Goal: Task Accomplishment & Management: Use online tool/utility

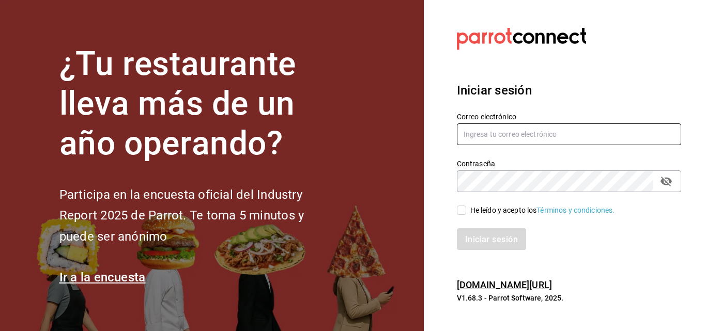
type input "[EMAIL_ADDRESS][PERSON_NAME][DOMAIN_NAME]"
click at [480, 211] on font "He leído y acepto los" at bounding box center [503, 210] width 67 height 8
click at [466, 211] on input "He leído y acepto los Términos y condiciones." at bounding box center [461, 210] width 9 height 9
checkbox input "true"
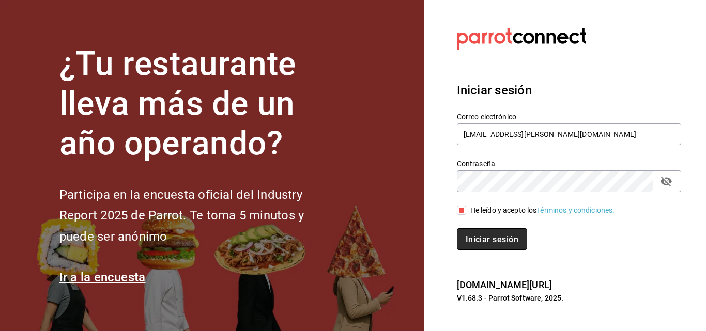
click at [480, 241] on font "Iniciar sesión" at bounding box center [492, 239] width 53 height 10
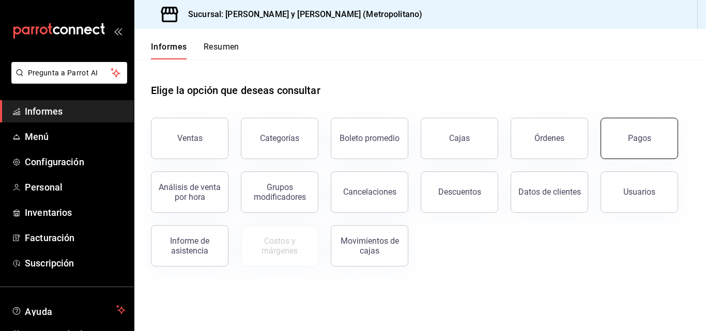
click at [667, 152] on button "Pagos" at bounding box center [640, 138] width 78 height 41
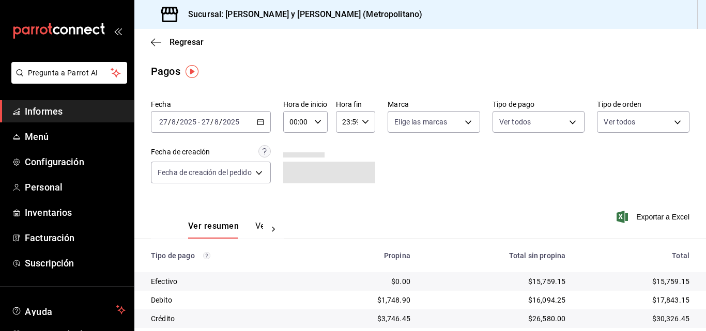
click at [255, 119] on div "[DATE] [DATE] - [DATE] [DATE]" at bounding box center [211, 122] width 120 height 22
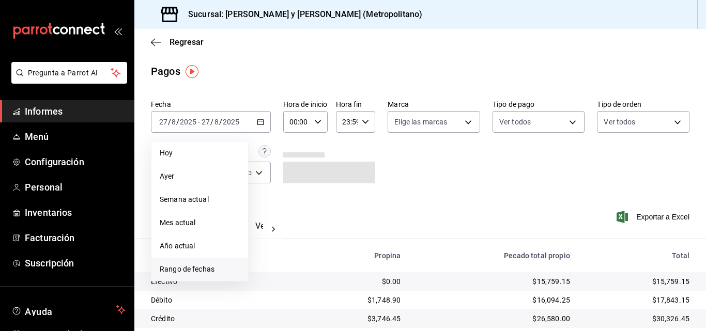
click at [199, 265] on span "Rango de fechas" at bounding box center [200, 269] width 80 height 11
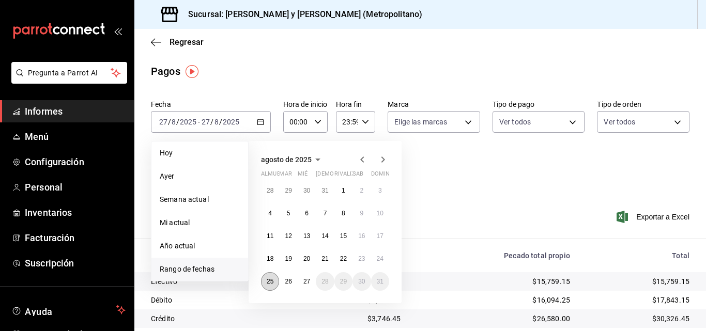
drag, startPoint x: 272, startPoint y: 283, endPoint x: 281, endPoint y: 284, distance: 8.8
click at [272, 284] on font "25" at bounding box center [270, 281] width 7 height 7
click at [295, 282] on button "26" at bounding box center [288, 281] width 18 height 19
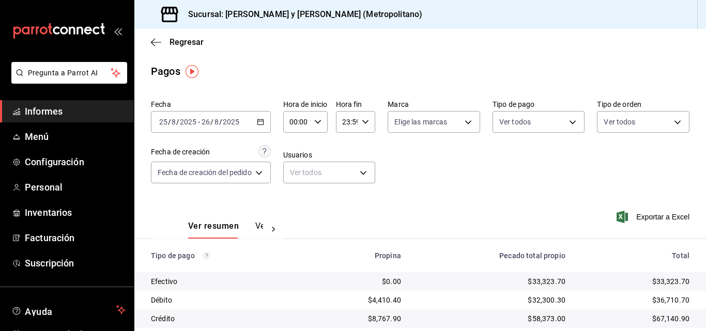
click at [316, 120] on icon "button" at bounding box center [317, 121] width 7 height 7
click at [297, 150] on button "04" at bounding box center [296, 144] width 19 height 21
type input "04:00"
click at [363, 119] on div at bounding box center [353, 165] width 706 height 331
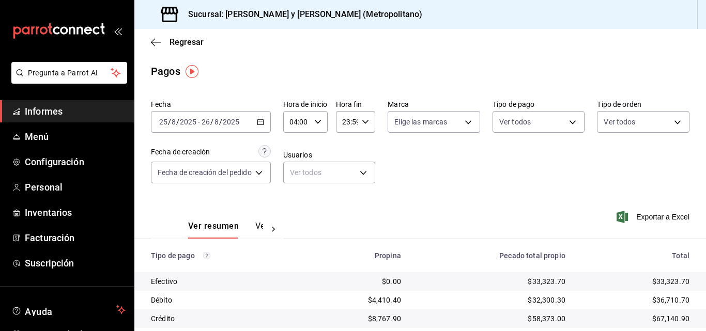
click at [363, 120] on icon "button" at bounding box center [365, 121] width 7 height 7
click at [510, 184] on div at bounding box center [353, 165] width 706 height 331
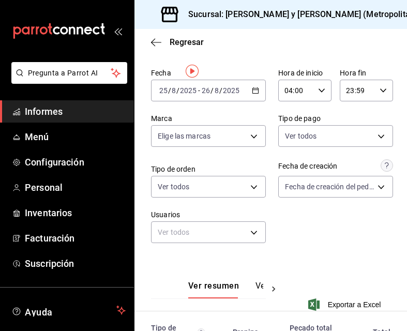
scroll to position [0, 0]
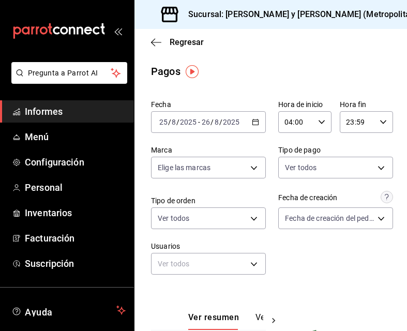
click at [379, 119] on icon "button" at bounding box center [382, 121] width 7 height 7
click at [350, 146] on font "04" at bounding box center [347, 144] width 8 height 8
click at [350, 184] on div "04" at bounding box center [347, 195] width 26 height 25
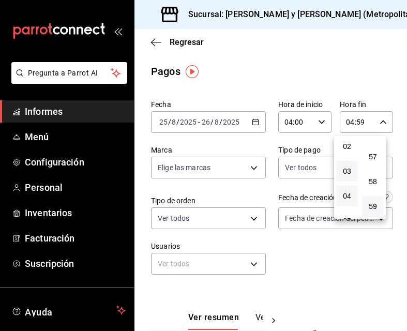
click at [349, 176] on button "03" at bounding box center [347, 171] width 22 height 21
type input "03:59"
click at [336, 255] on div at bounding box center [203, 165] width 407 height 331
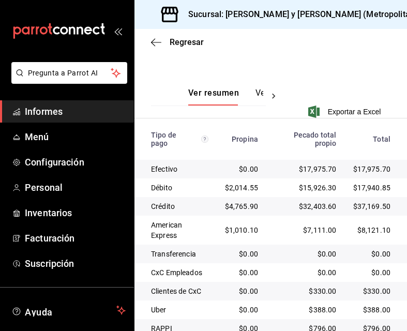
scroll to position [286, 0]
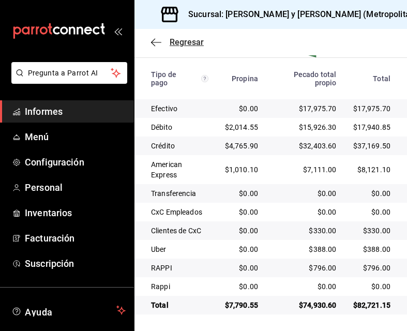
click at [158, 39] on icon "button" at bounding box center [156, 42] width 10 height 9
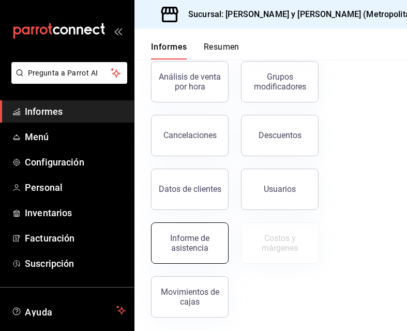
scroll to position [221, 0]
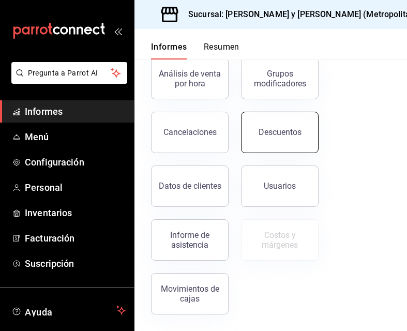
click at [280, 131] on font "Descuentos" at bounding box center [279, 132] width 43 height 10
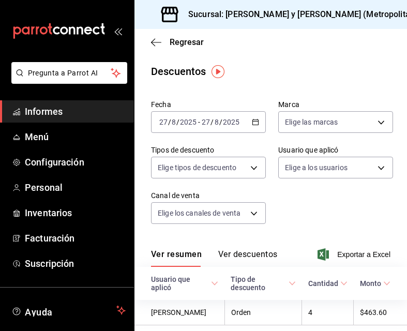
drag, startPoint x: 252, startPoint y: 129, endPoint x: 250, endPoint y: 122, distance: 6.9
click at [252, 122] on icon "button" at bounding box center [255, 121] width 7 height 7
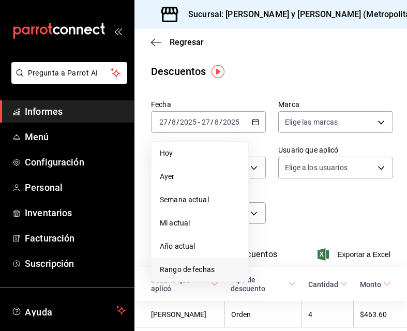
click at [187, 268] on font "Rango de fechas" at bounding box center [187, 269] width 55 height 8
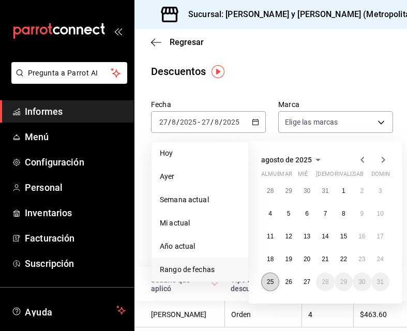
click at [269, 285] on button "25" at bounding box center [270, 281] width 18 height 19
click at [292, 58] on main "Regresar Descuentos Fecha [DATE] [DATE] - [DATE] [DATE] [DATE] [DATE] Semana ac…" at bounding box center [270, 199] width 272 height 340
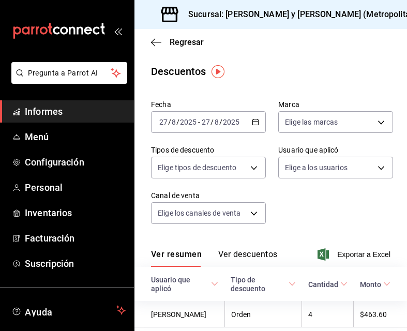
click at [253, 118] on icon "button" at bounding box center [255, 121] width 7 height 7
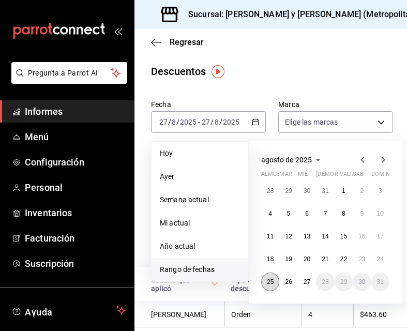
click at [268, 286] on button "25" at bounding box center [270, 281] width 18 height 19
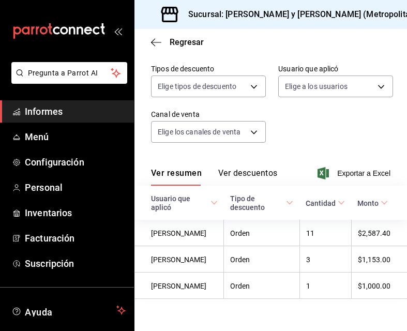
scroll to position [101, 0]
